Goal: Check status: Check status

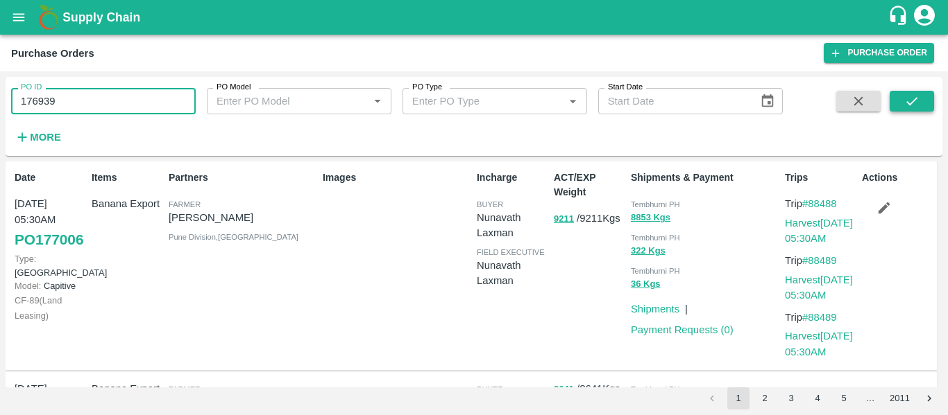
type input "176939"
click at [902, 103] on button "submit" at bounding box center [911, 101] width 44 height 21
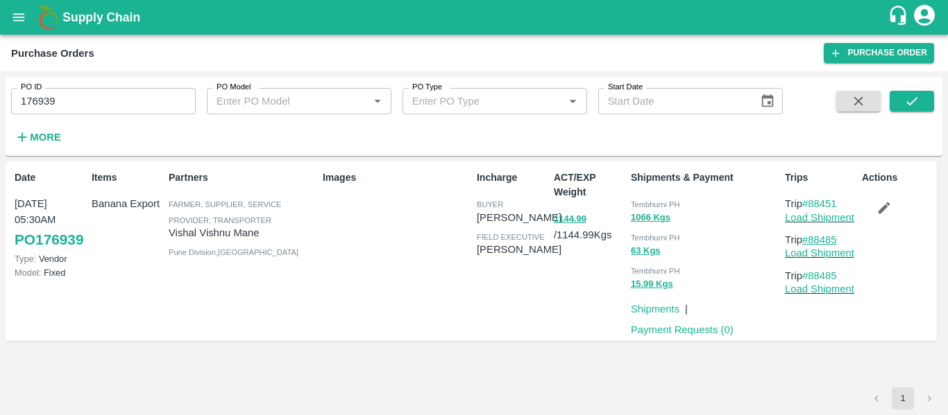
click at [831, 235] on link "#88485" at bounding box center [819, 239] width 35 height 11
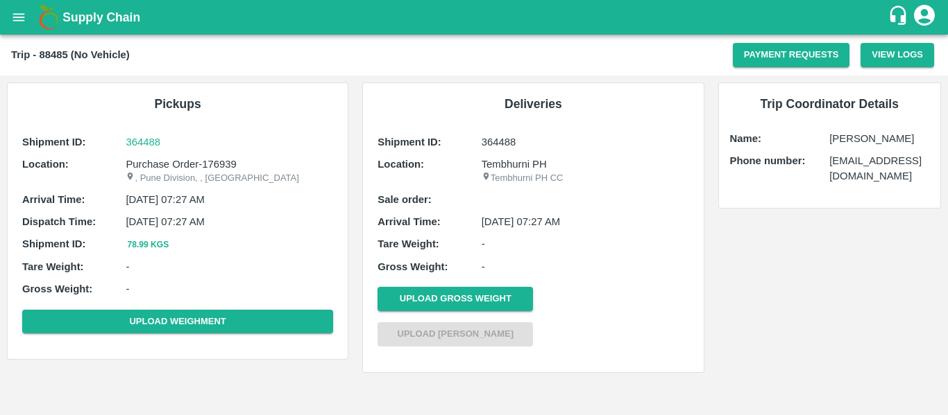
click at [22, 14] on icon "open drawer" at bounding box center [19, 17] width 12 height 8
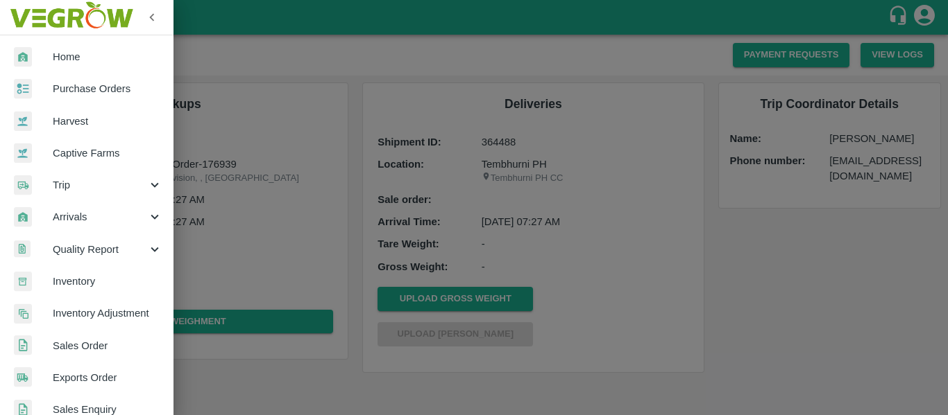
click at [78, 91] on span "Purchase Orders" at bounding box center [108, 88] width 110 height 15
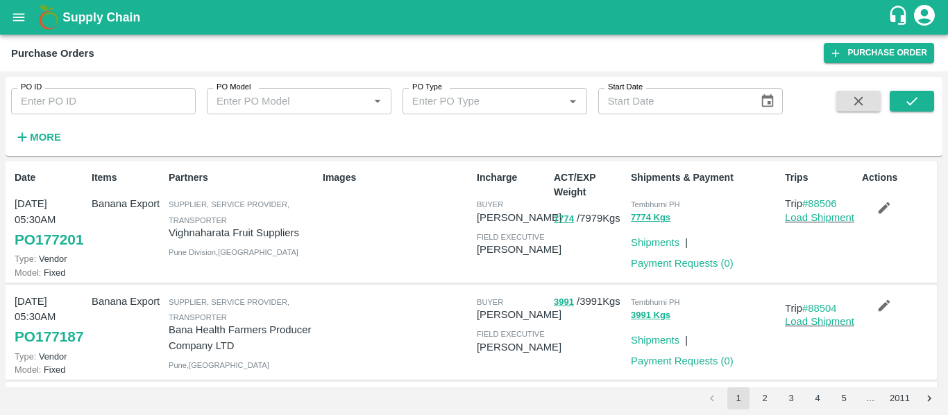
click at [69, 94] on input "PO ID" at bounding box center [103, 101] width 185 height 26
paste input "176951"
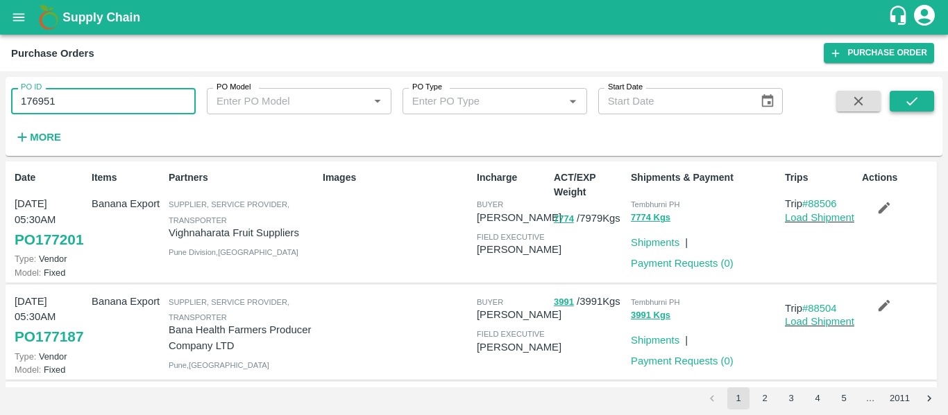
type input "176951"
click at [925, 108] on button "submit" at bounding box center [911, 101] width 44 height 21
